Goal: Task Accomplishment & Management: Manage account settings

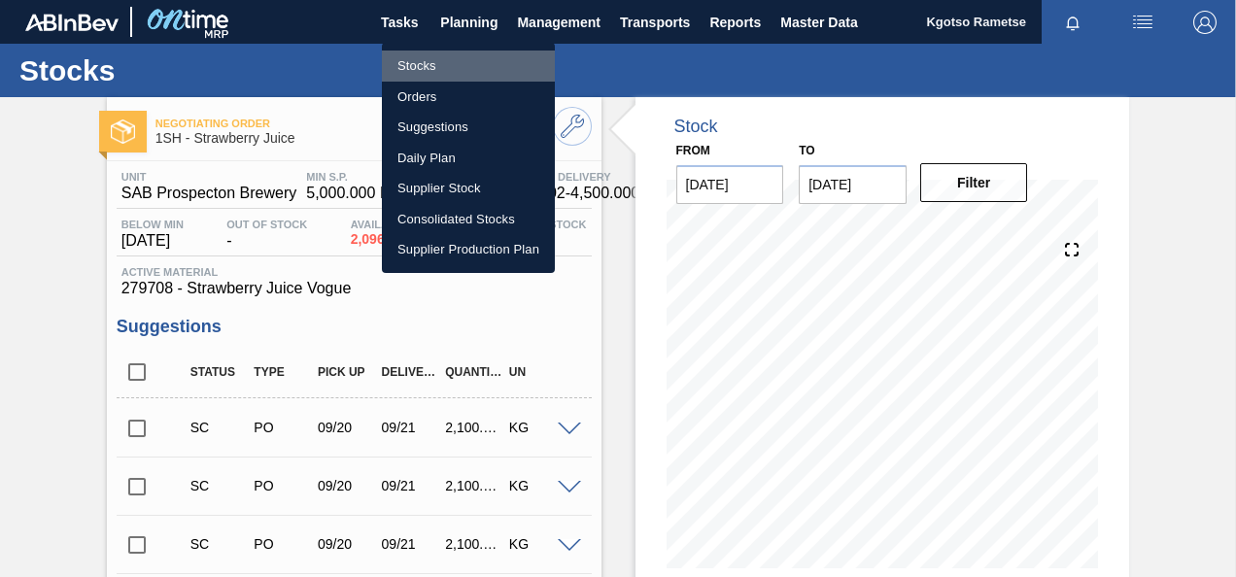
click at [455, 65] on li "Stocks" at bounding box center [468, 66] width 173 height 31
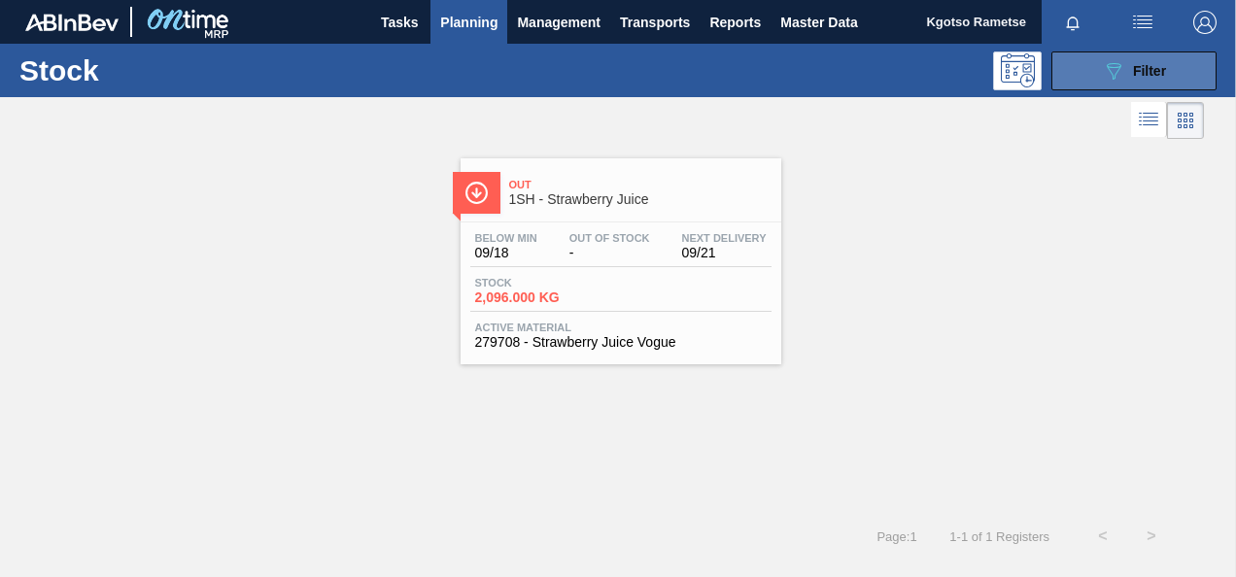
click at [1115, 72] on icon at bounding box center [1114, 71] width 15 height 17
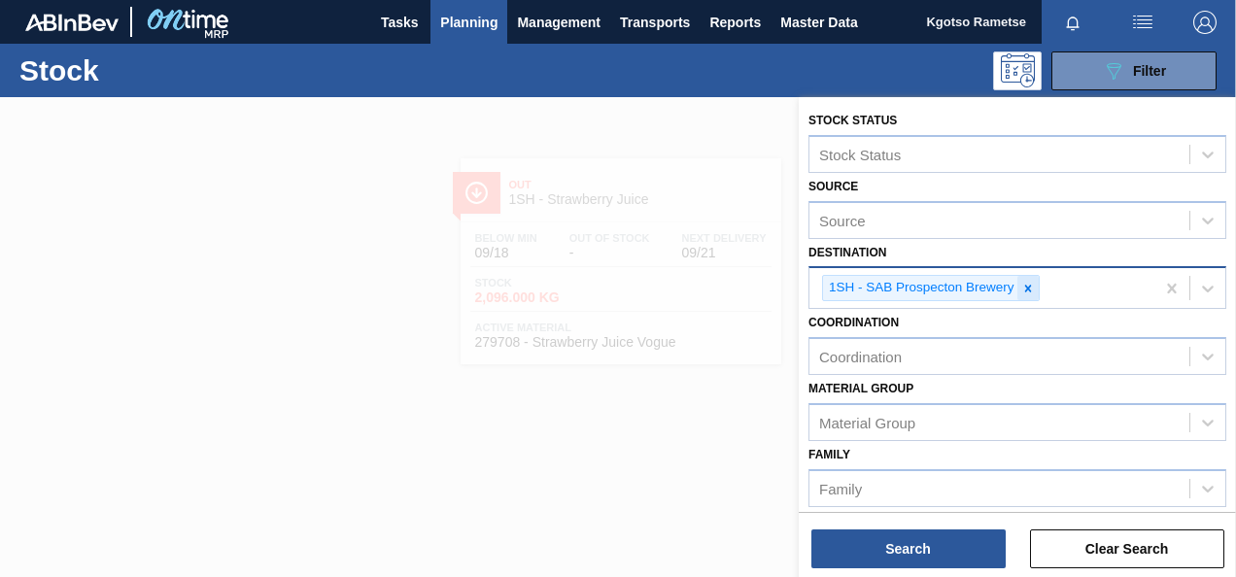
click at [1028, 292] on icon at bounding box center [1028, 289] width 14 height 14
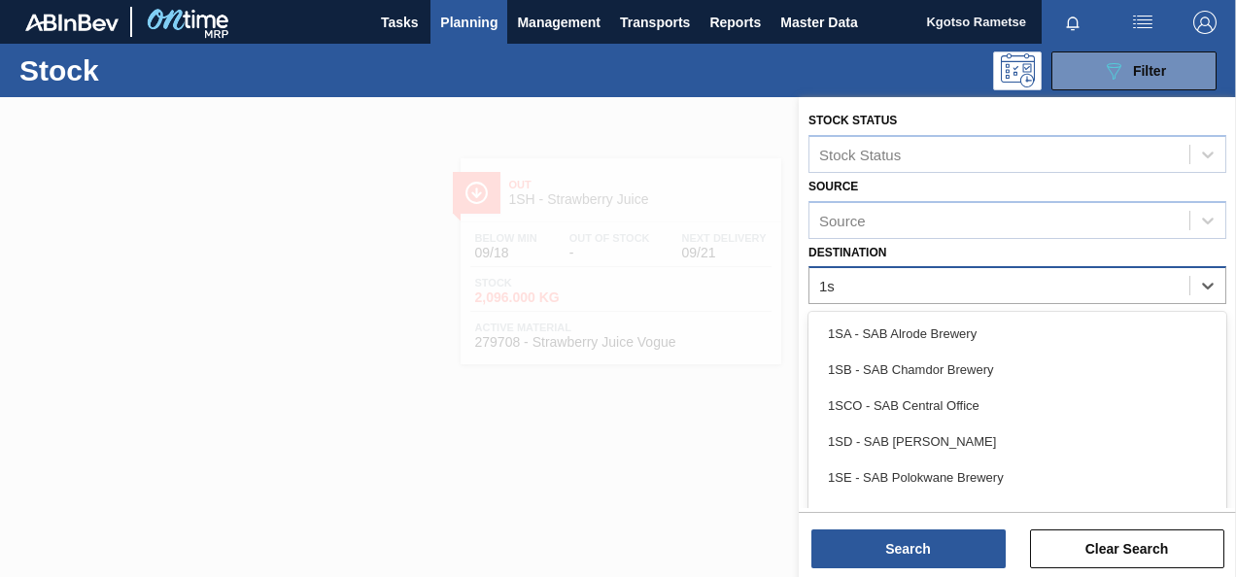
type input "1sb"
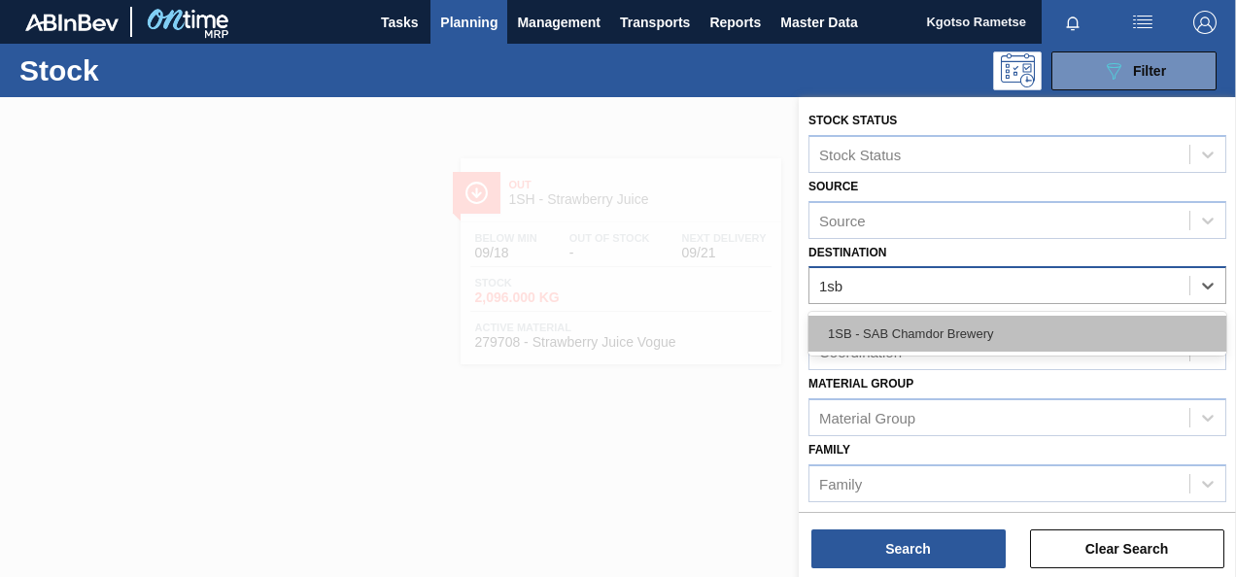
click at [980, 338] on div "1SB - SAB Chamdor Brewery" at bounding box center [1017, 334] width 418 height 36
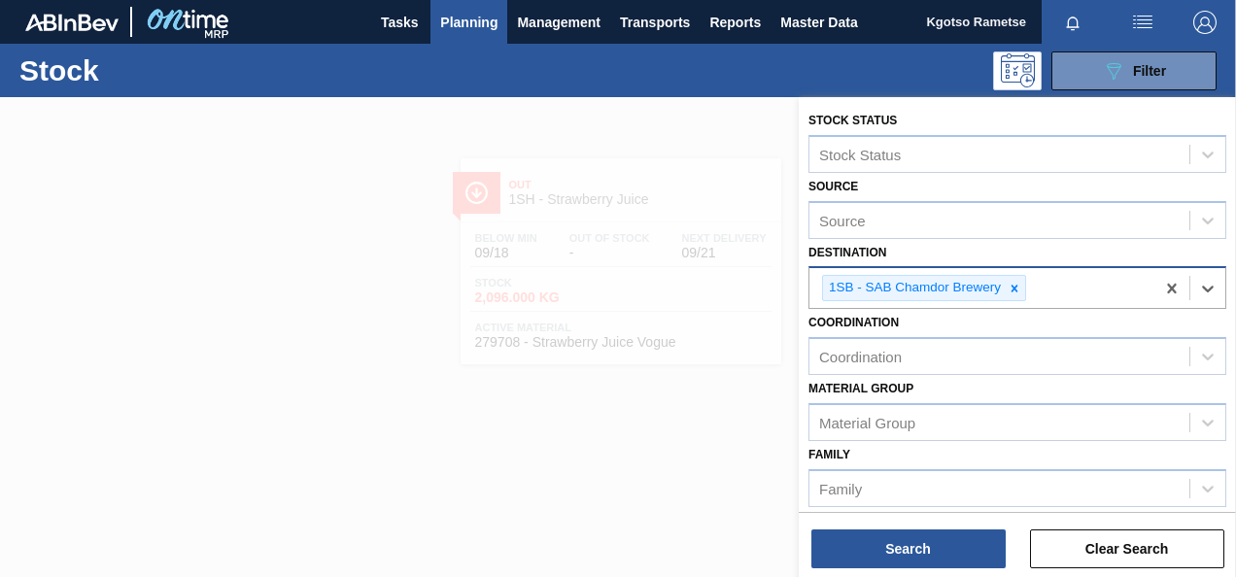
scroll to position [356, 0]
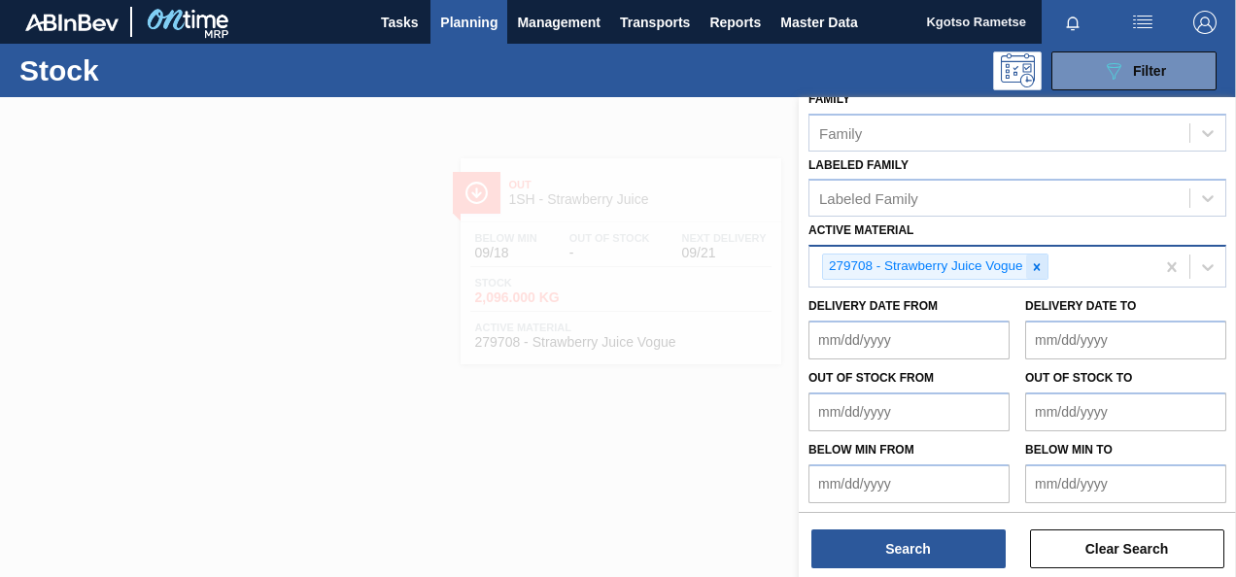
click at [1032, 260] on icon at bounding box center [1037, 267] width 14 height 14
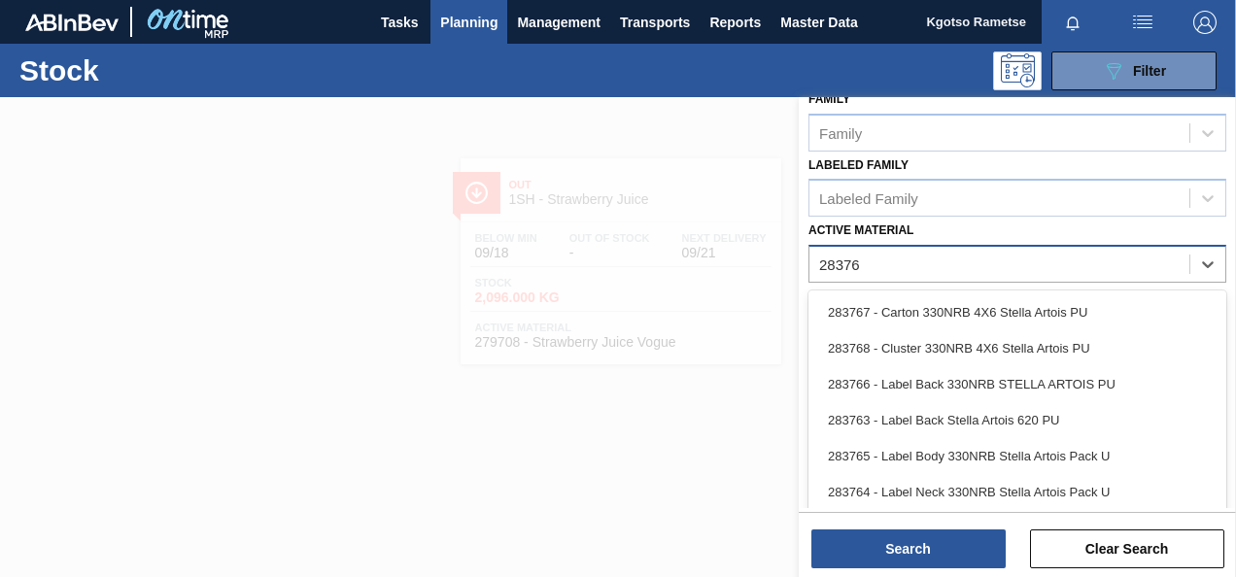
type Material "283767"
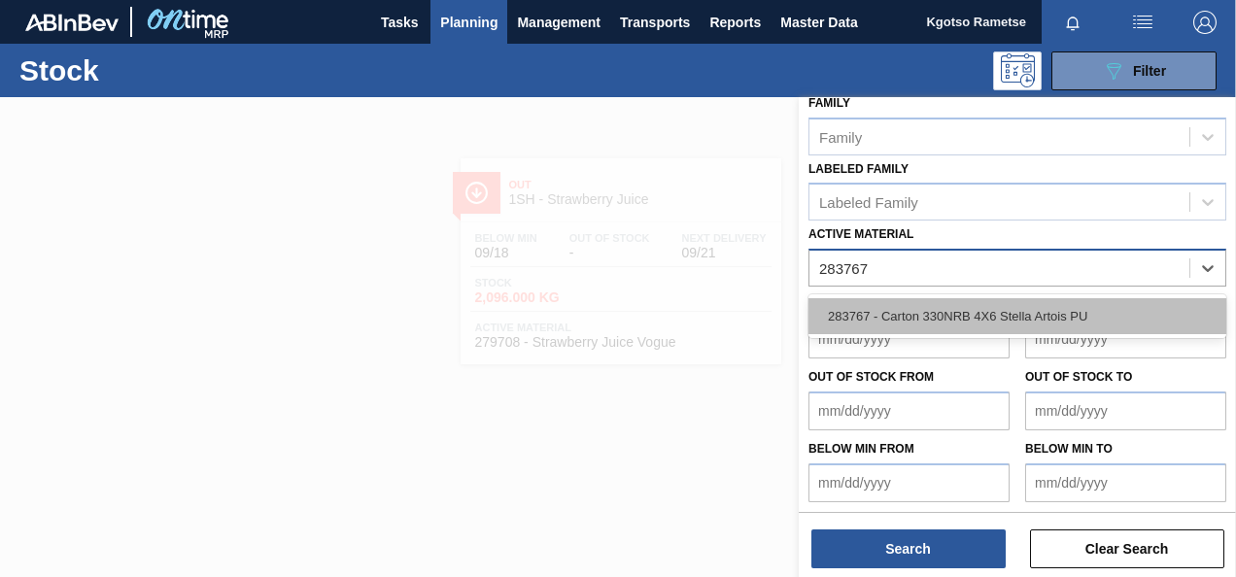
click at [955, 301] on div "283767 - Carton 330NRB 4X6 Stella Artois PU" at bounding box center [1017, 316] width 418 height 36
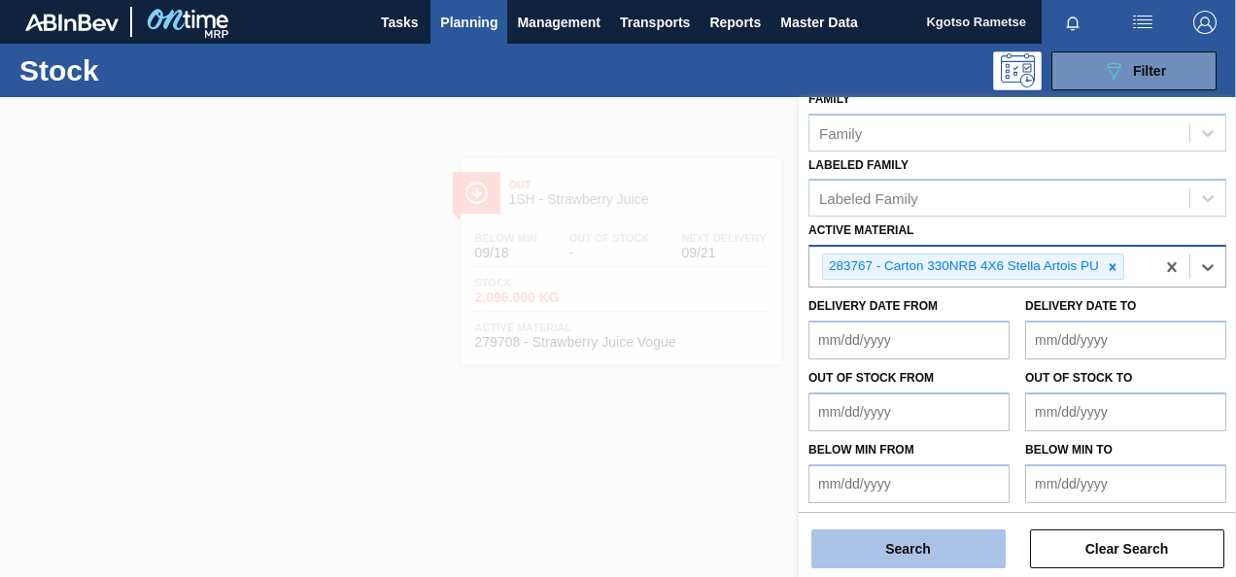
click at [891, 538] on button "Search" at bounding box center [908, 549] width 194 height 39
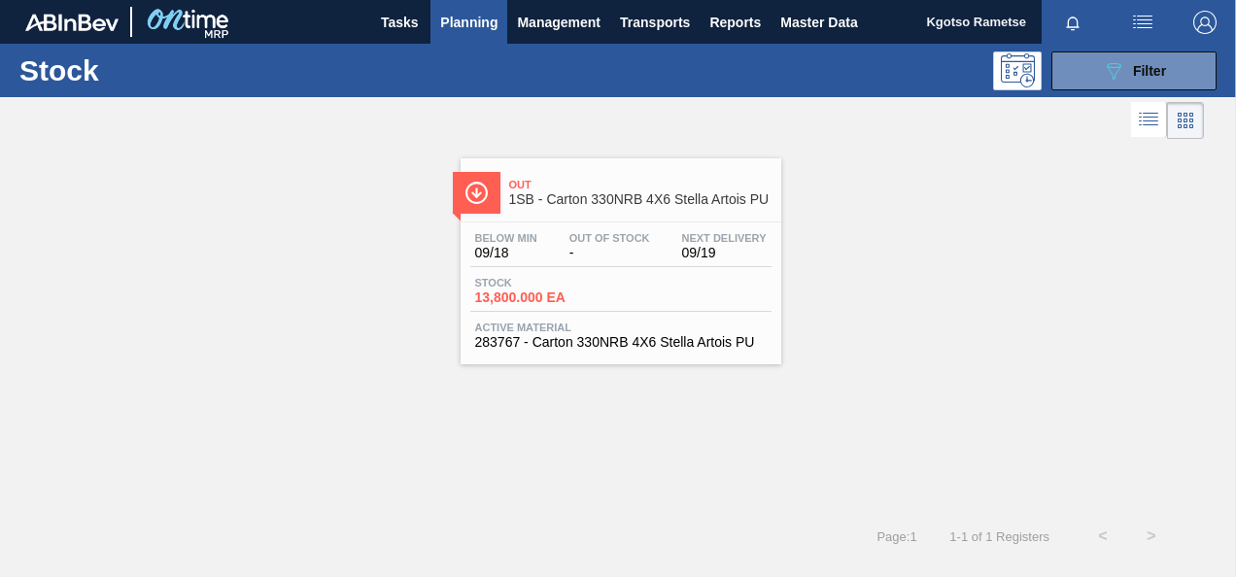
click at [614, 228] on div "Below Min 09/18 Out Of Stock - Next Delivery 09/19 Stock 13,800.000 EA Active M…" at bounding box center [621, 289] width 321 height 132
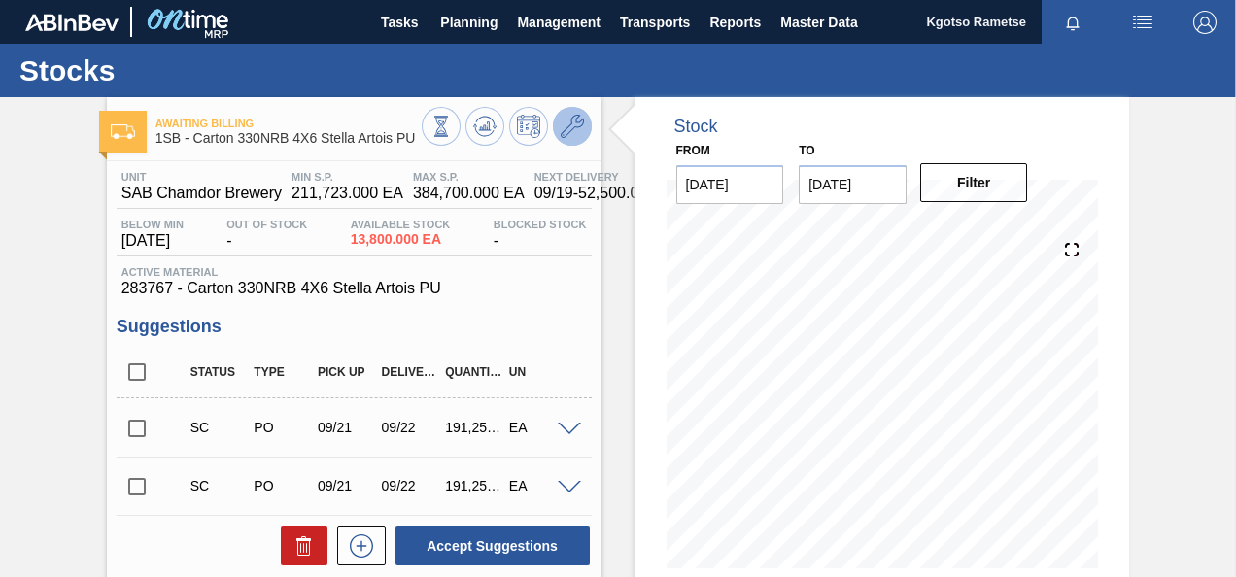
click at [577, 136] on icon at bounding box center [572, 126] width 23 height 23
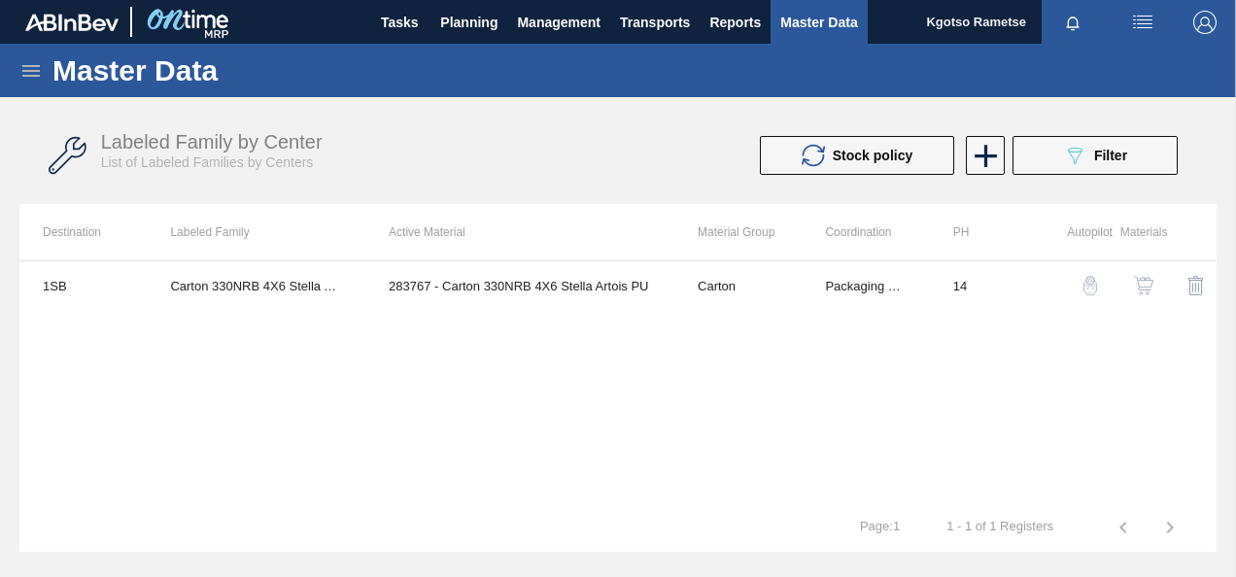
click at [1141, 293] on img "button" at bounding box center [1143, 285] width 19 height 19
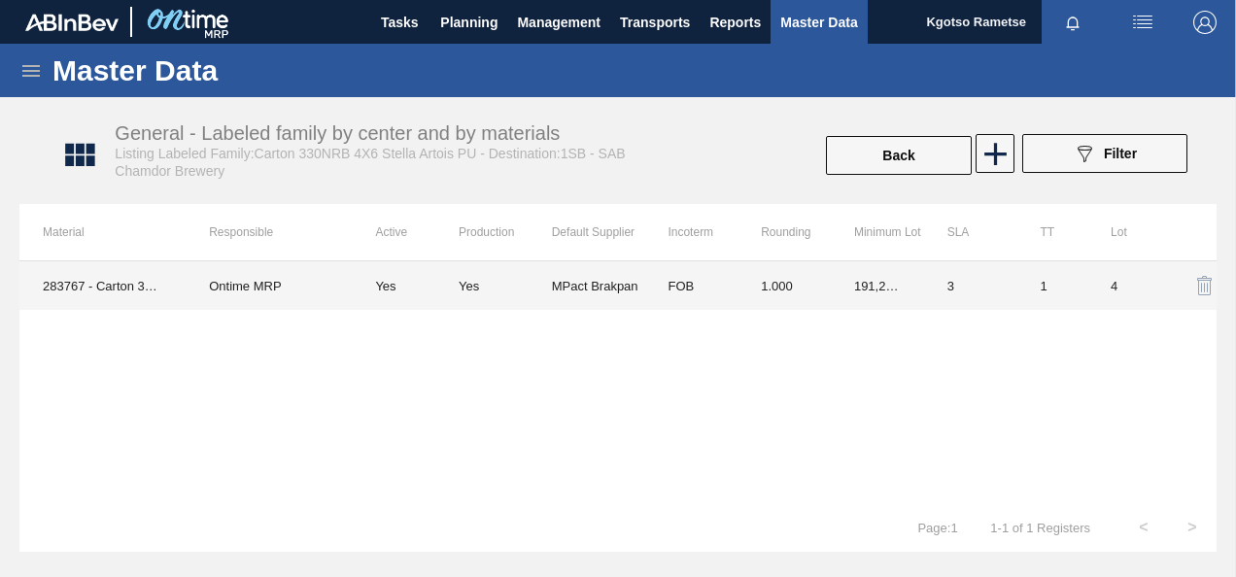
click at [798, 290] on td "1.000" at bounding box center [783, 285] width 93 height 49
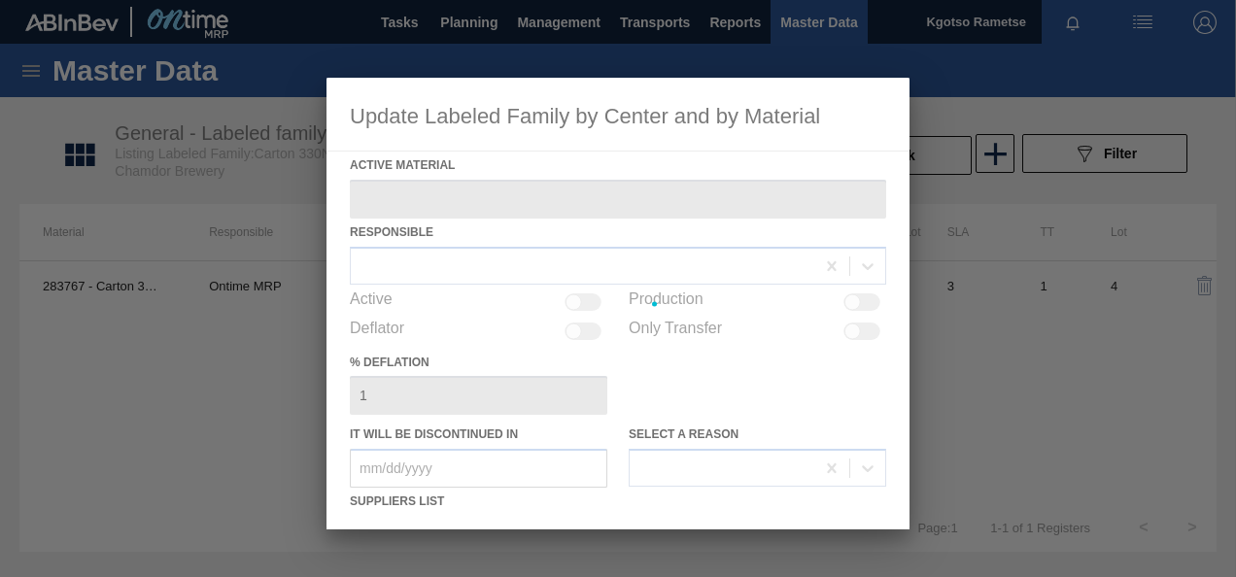
type Material "283767 - Carton 330NRB 4X6 Stella Artois PU"
checkbox input "true"
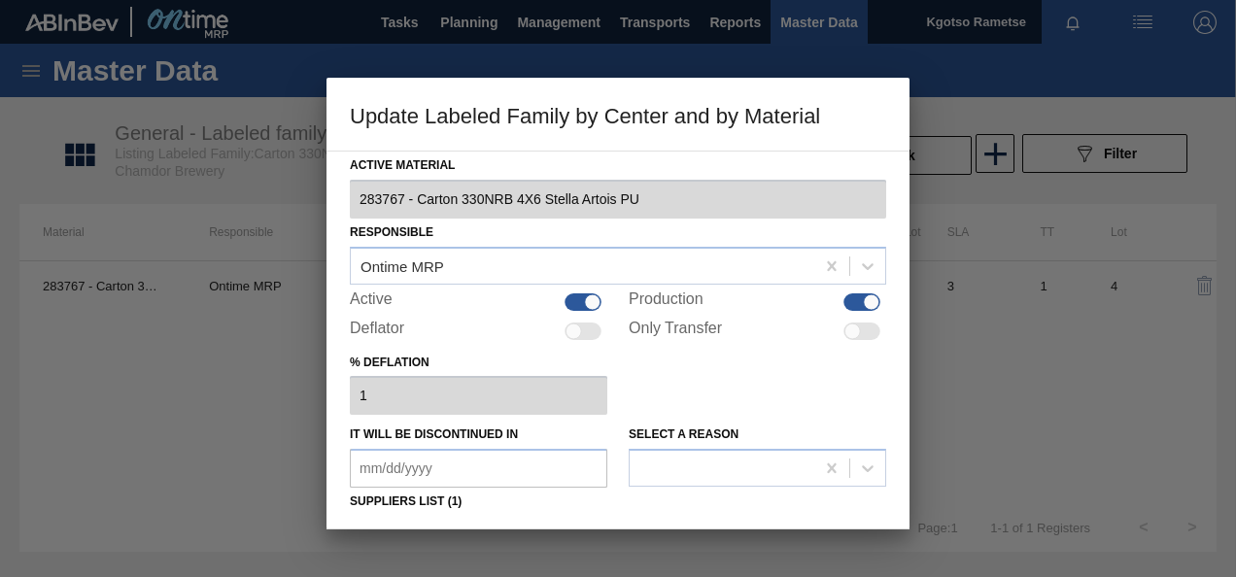
click at [701, 375] on div "% deflation 1" at bounding box center [618, 382] width 536 height 67
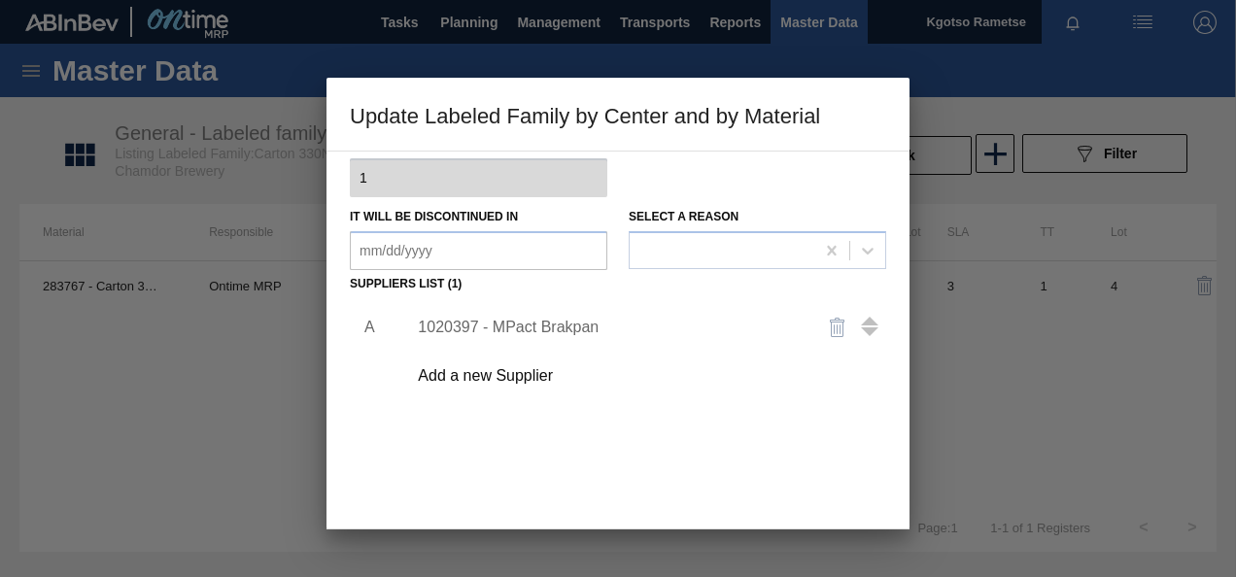
scroll to position [233, 0]
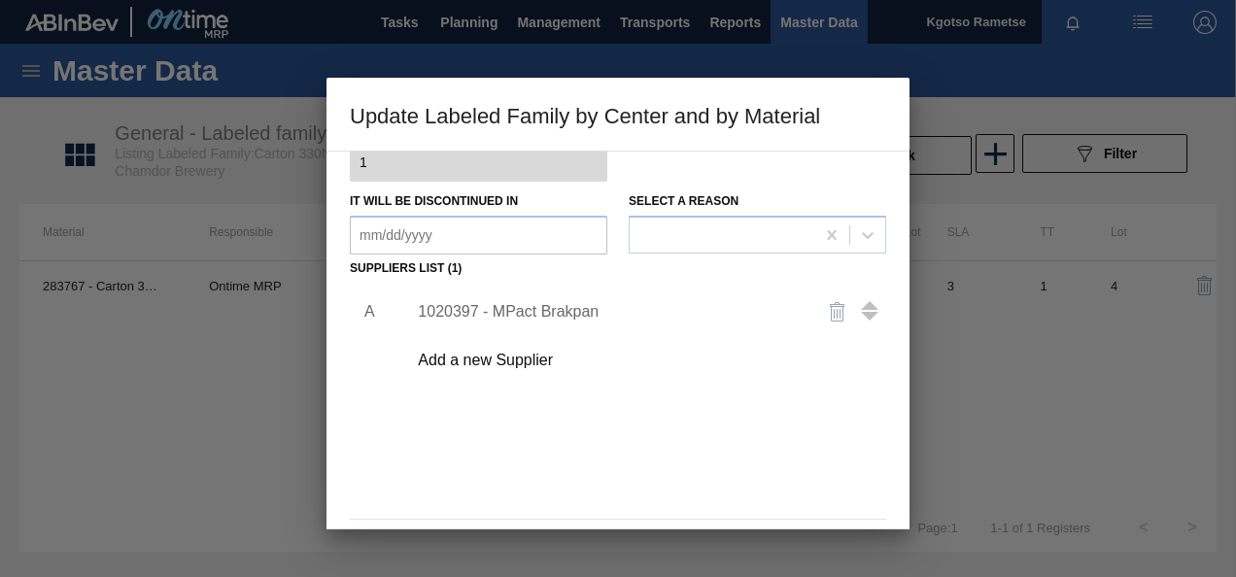
click at [453, 309] on div "1020397 - MPact Brakpan" at bounding box center [608, 311] width 381 height 17
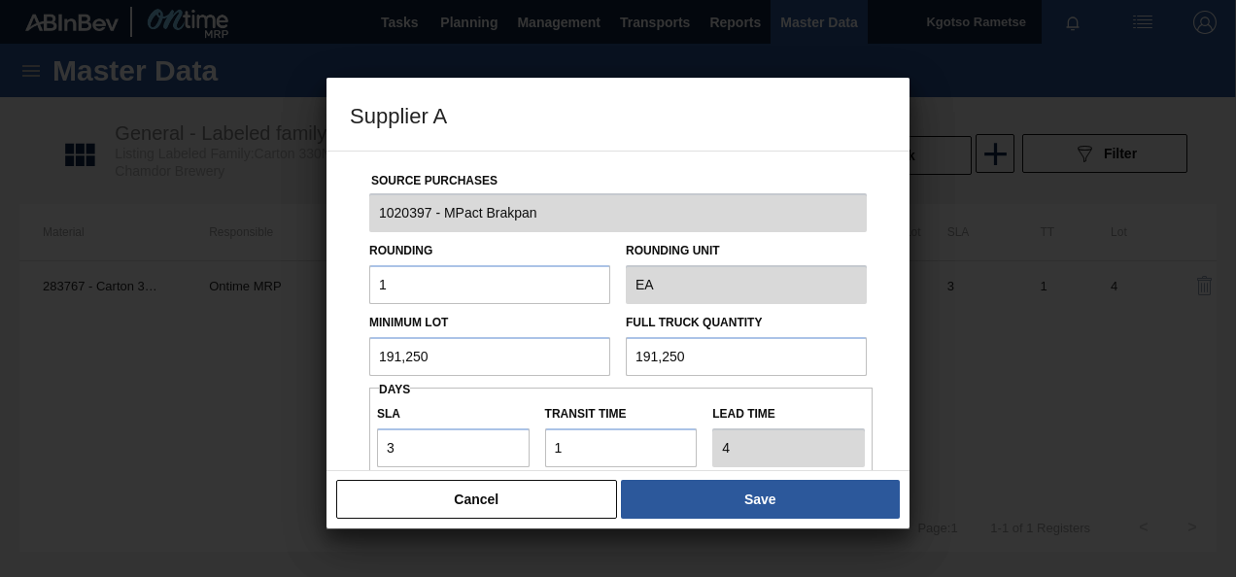
drag, startPoint x: 426, startPoint y: 360, endPoint x: 119, endPoint y: 353, distance: 307.1
click at [119, 353] on div "Supplier A Source Purchases 1020397 - MPact Brakpan Rounding 1 Rounding Unit EA…" at bounding box center [618, 288] width 1236 height 577
click at [393, 358] on input "127,500" at bounding box center [489, 356] width 241 height 39
type input "127,500"
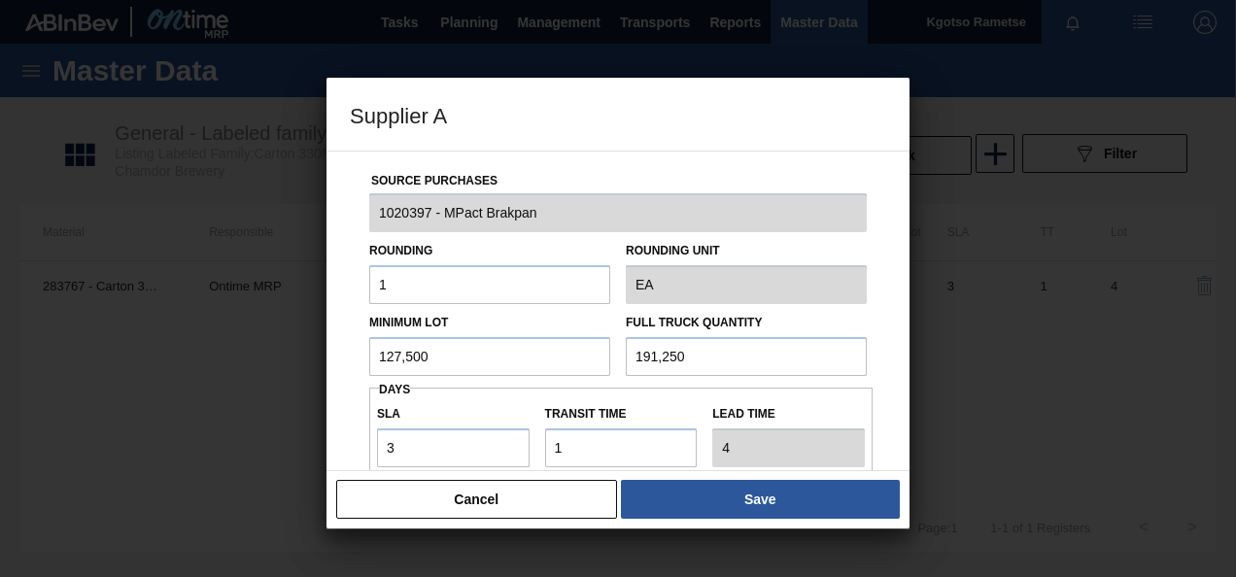
click at [668, 358] on input "191,250" at bounding box center [746, 356] width 241 height 39
paste input "27,50"
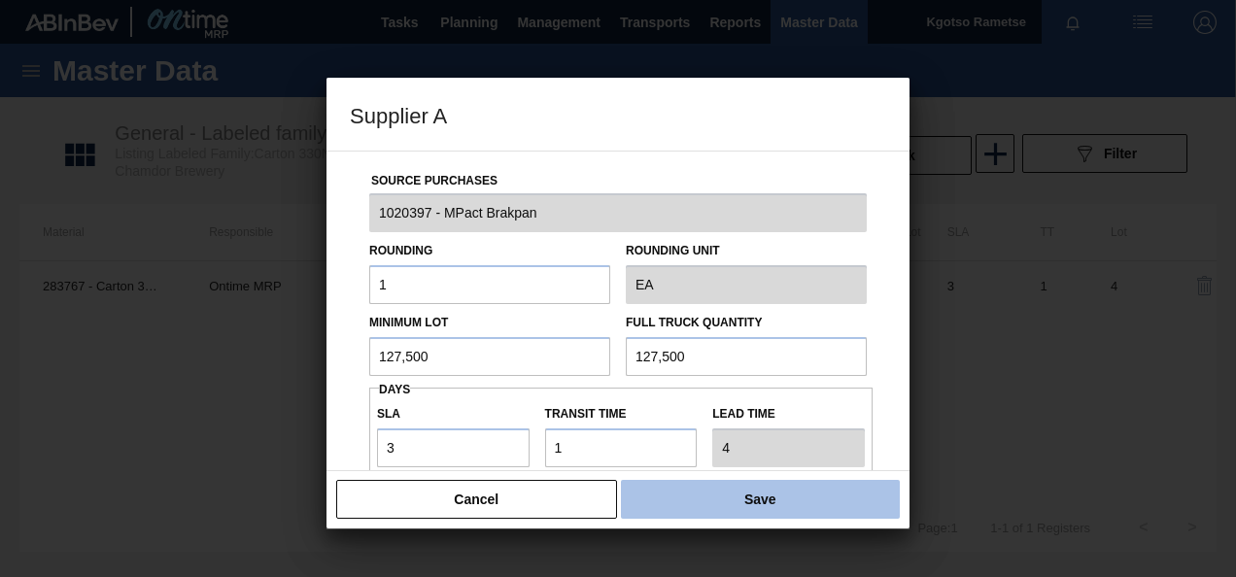
type input "127,500"
click at [702, 503] on button "Save" at bounding box center [760, 499] width 279 height 39
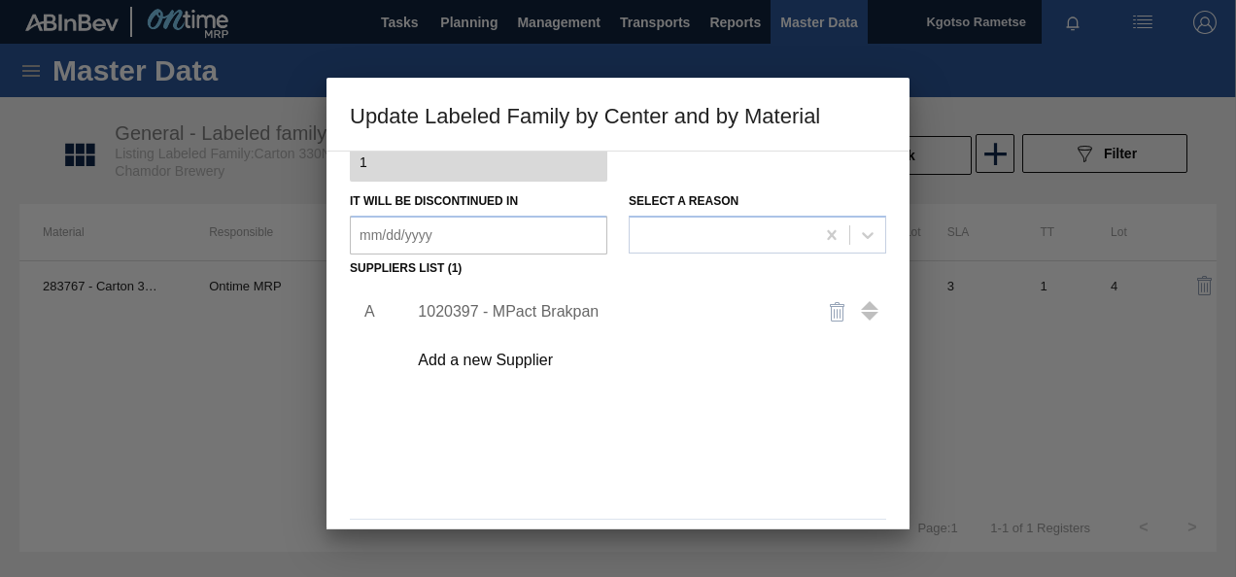
click at [715, 469] on div "A 1020397 - MPact Brakpan Add a new Supplier" at bounding box center [618, 397] width 536 height 228
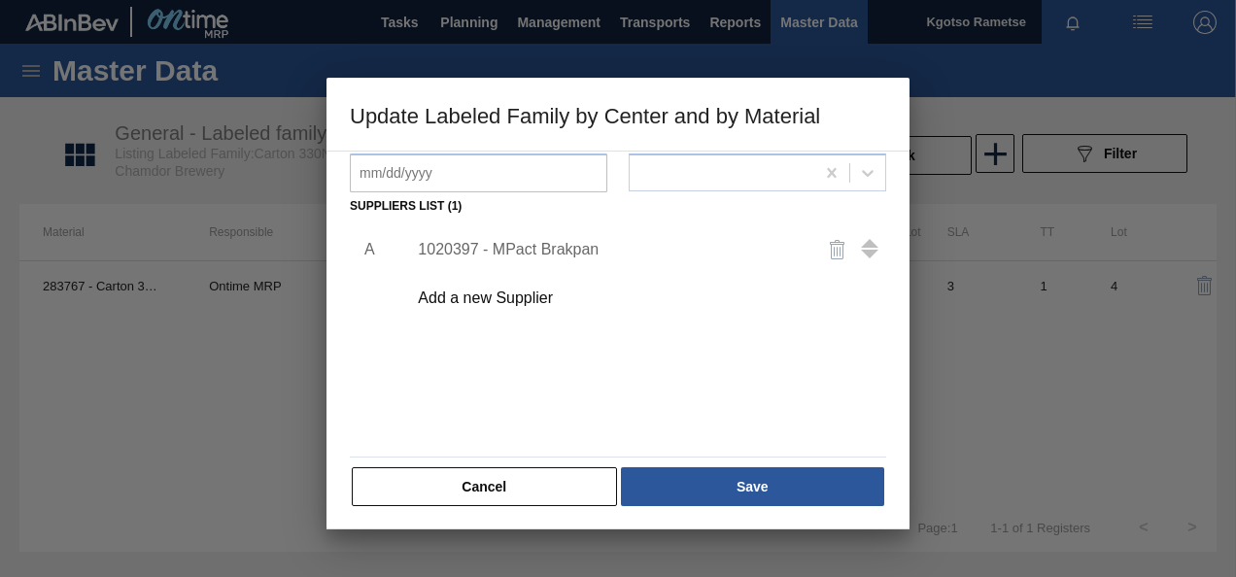
scroll to position [297, 0]
click at [715, 469] on button "Save" at bounding box center [752, 484] width 263 height 39
